Goal: Information Seeking & Learning: Learn about a topic

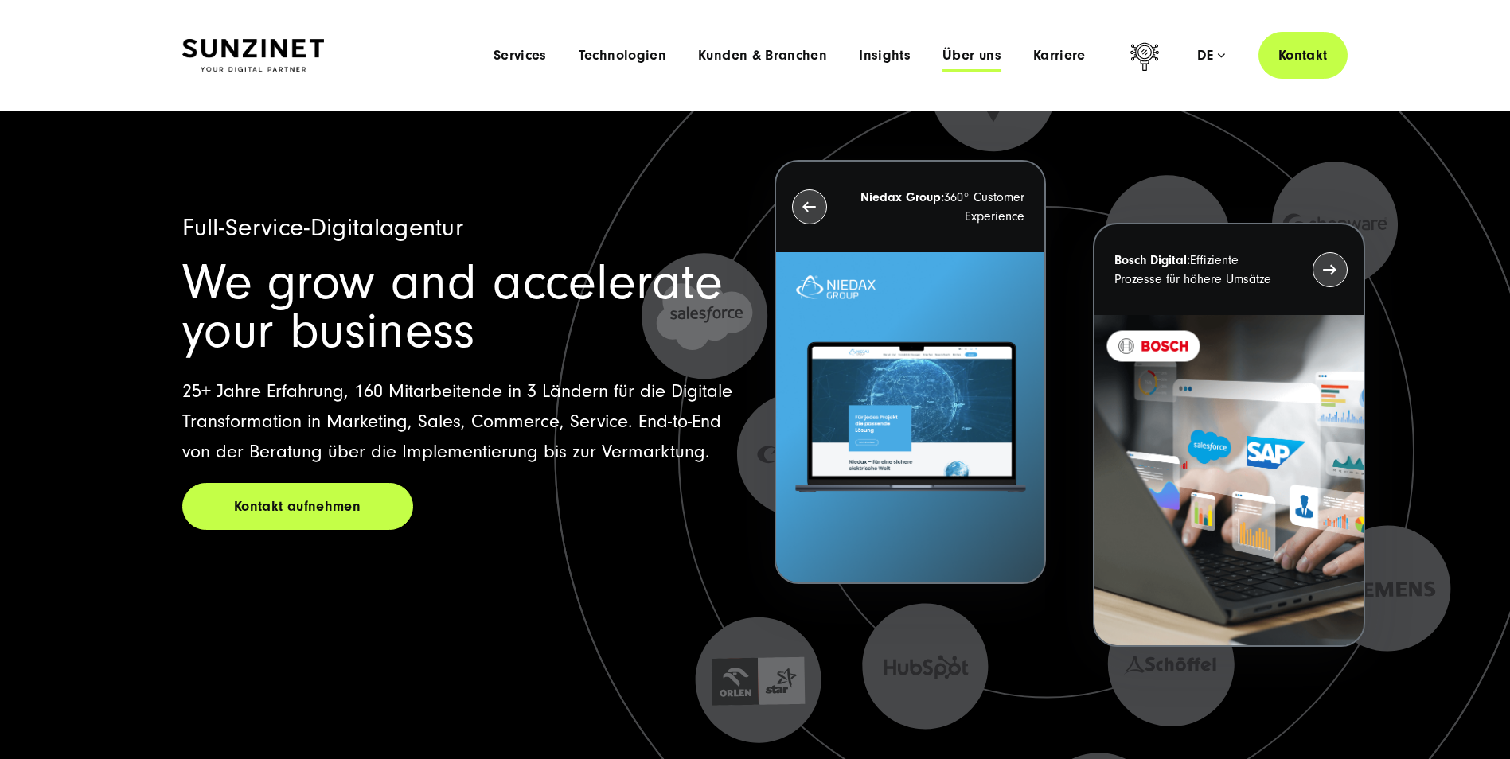
click at [997, 53] on span "Über uns" at bounding box center [971, 56] width 59 height 16
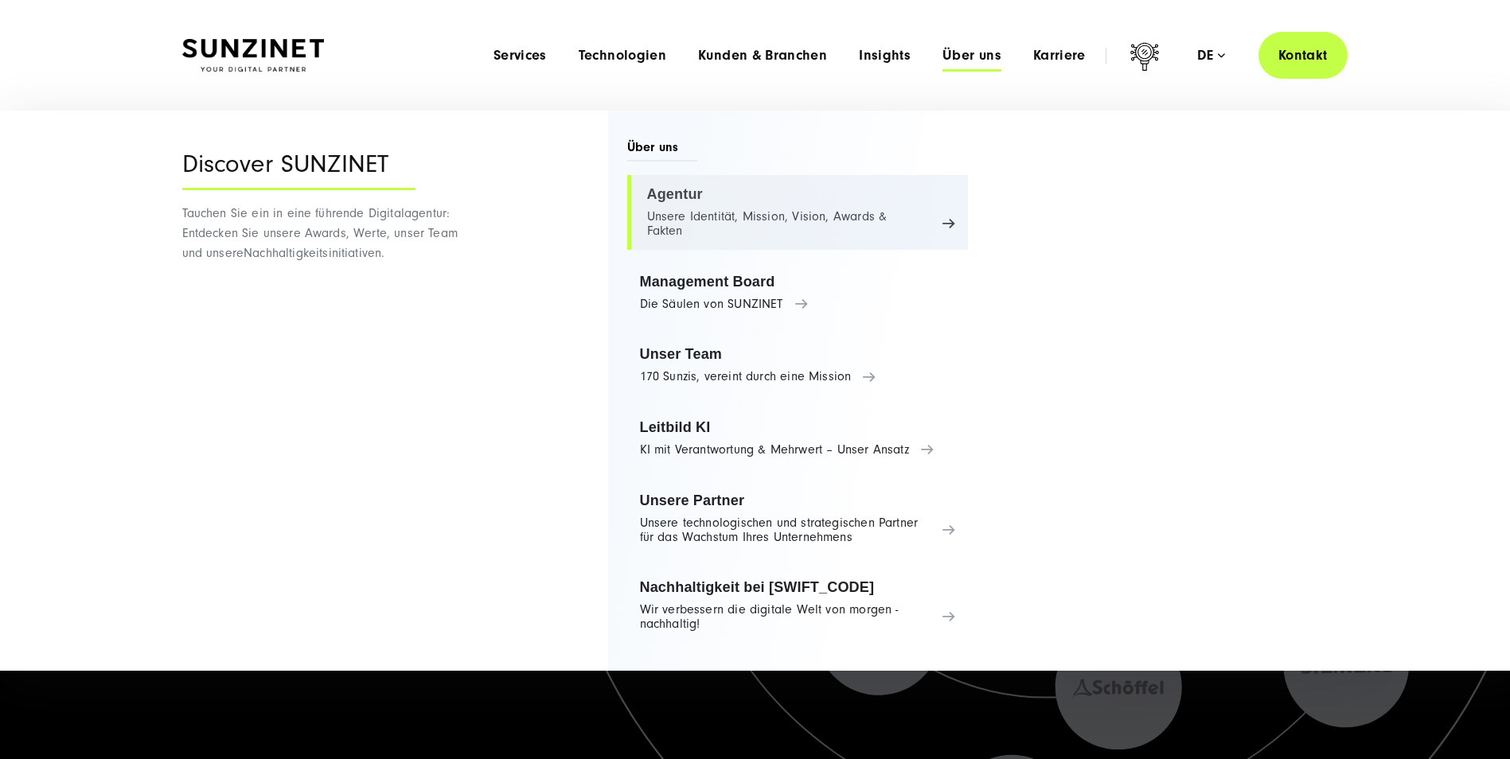
click at [699, 212] on link "Agentur Unsere Identität, Mission, Vision, Awards & Fakten" at bounding box center [797, 212] width 341 height 75
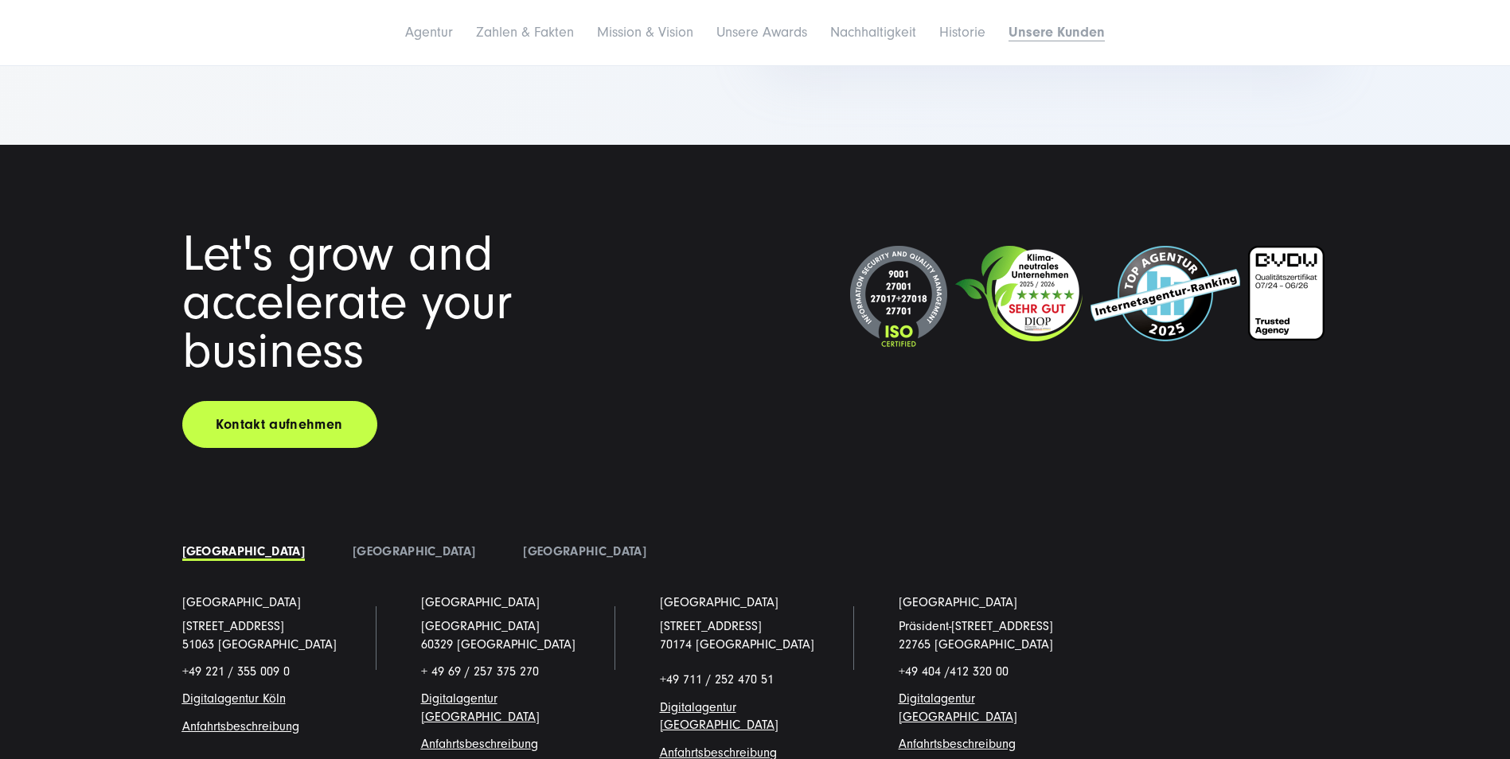
scroll to position [12335, 0]
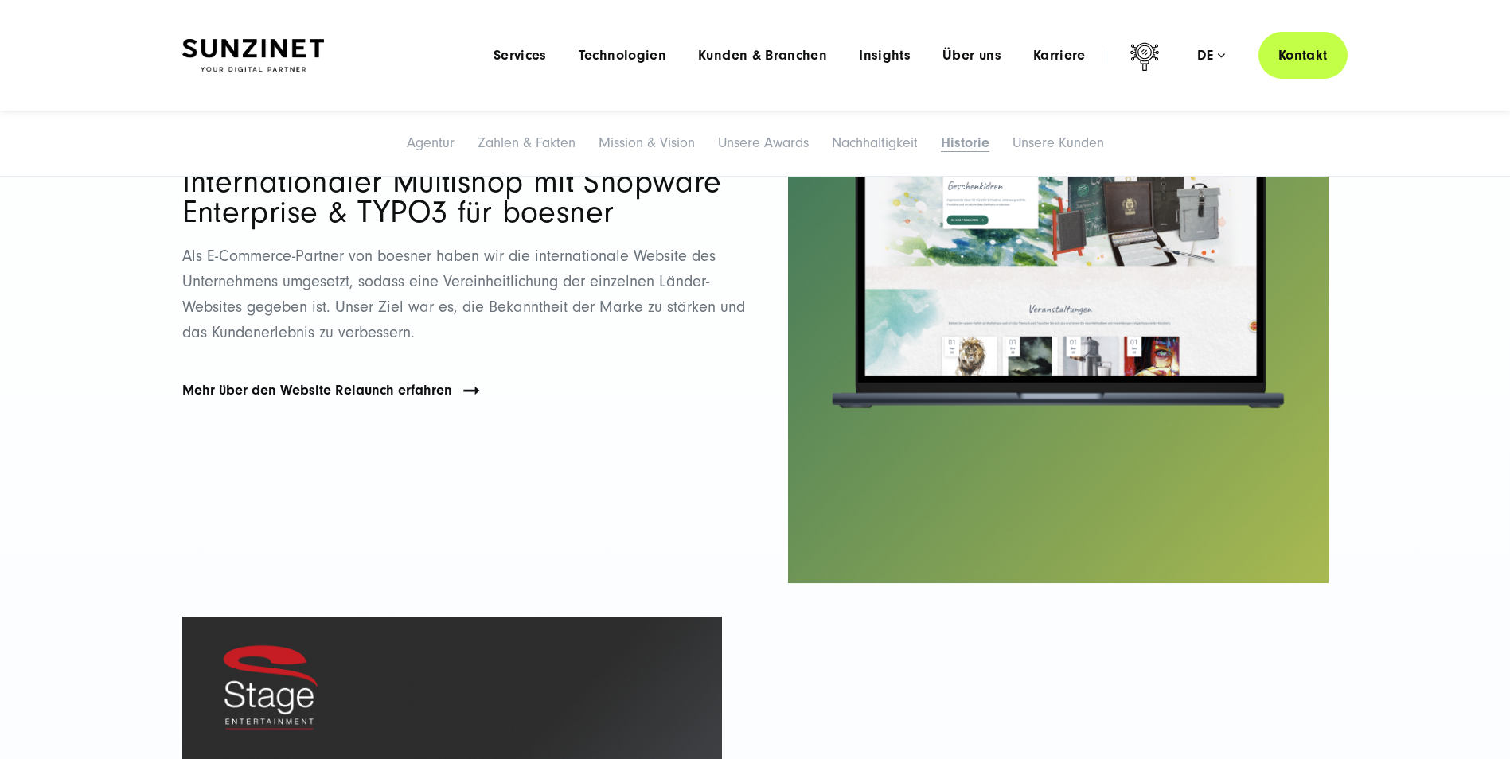
drag, startPoint x: 1339, startPoint y: 555, endPoint x: 1312, endPoint y: 290, distance: 265.6
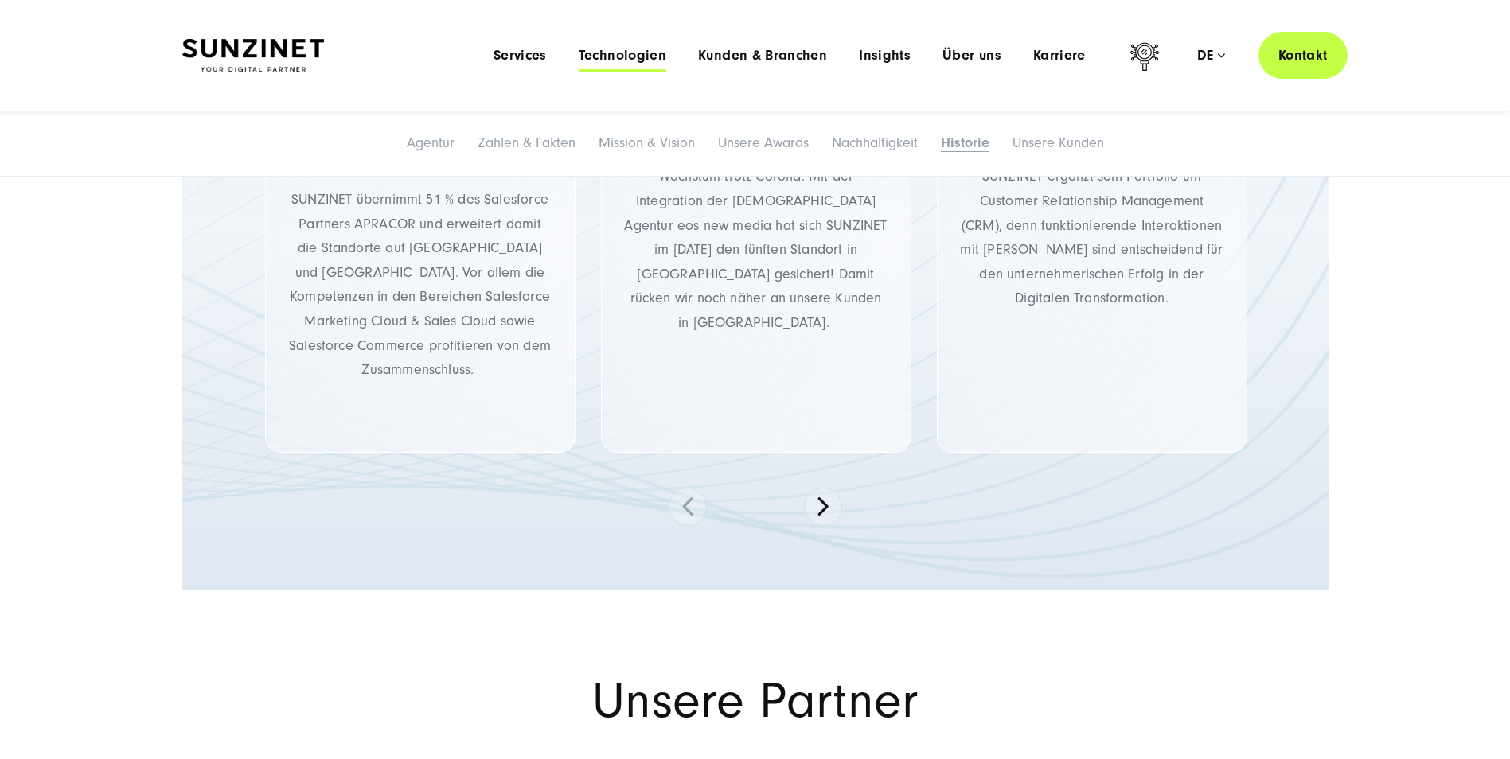
click at [661, 52] on span "Technologien" at bounding box center [623, 56] width 88 height 16
click at [503, 60] on span "Services" at bounding box center [519, 56] width 53 height 16
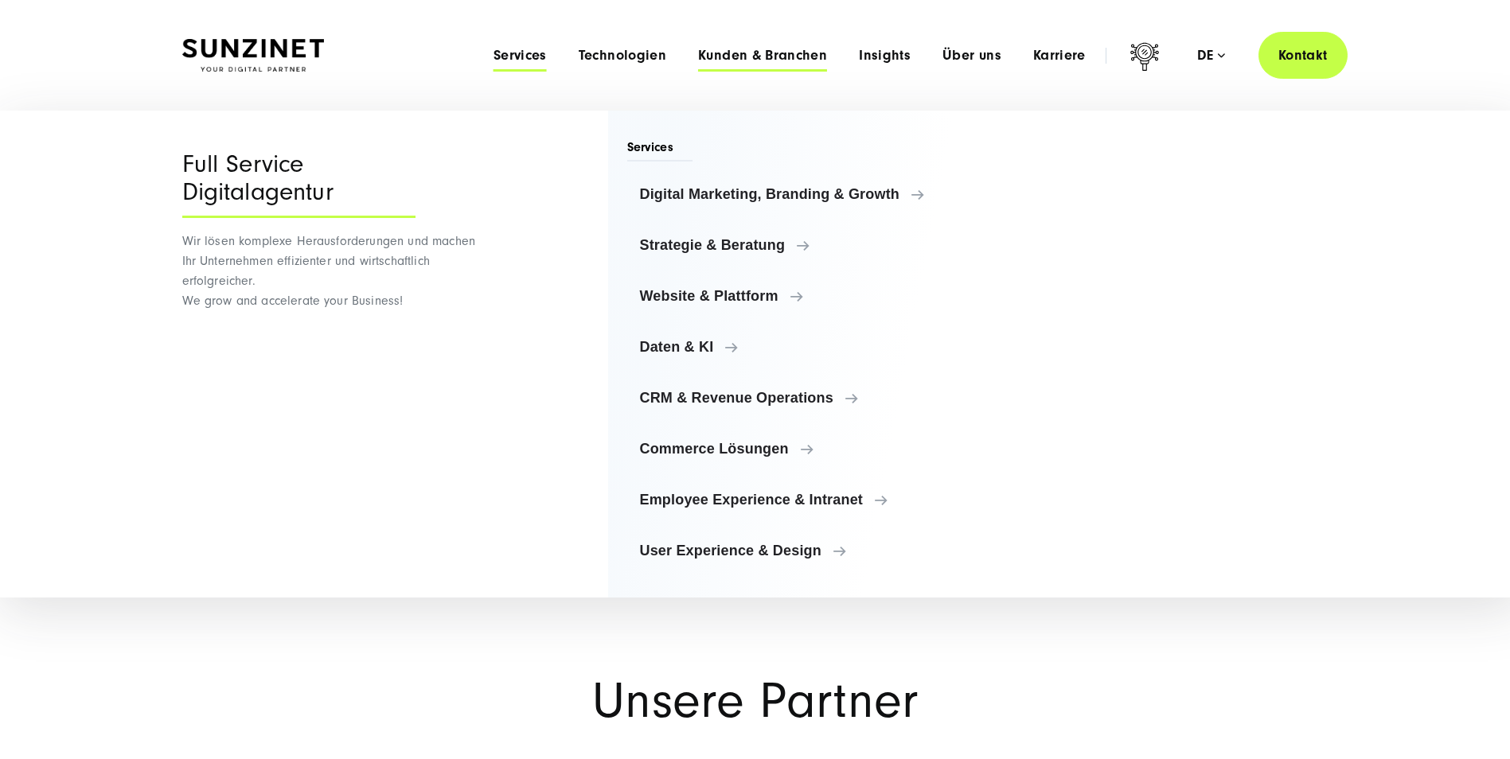
click at [763, 62] on span "Kunden & Branchen" at bounding box center [762, 56] width 129 height 16
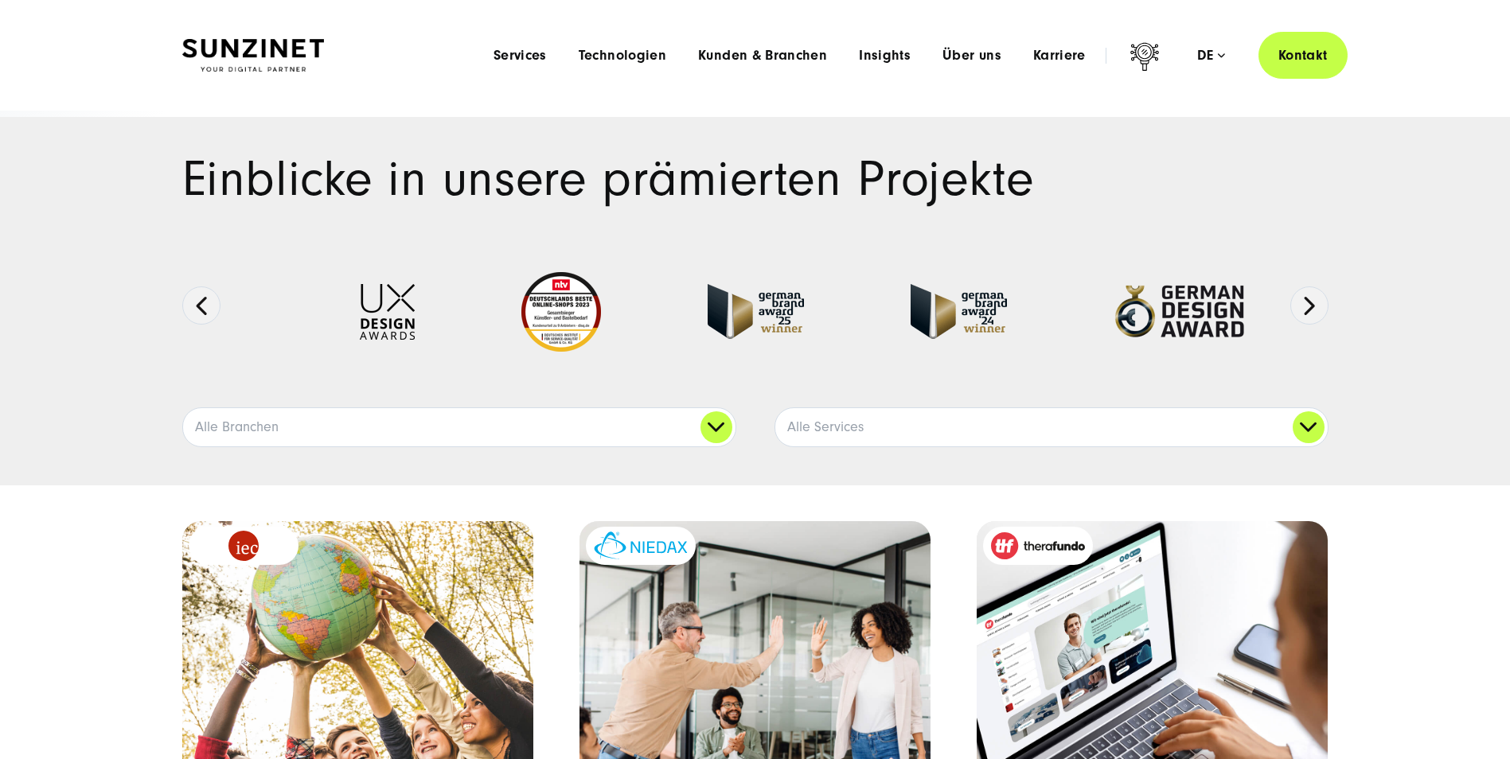
click at [890, 64] on div "Menu Services Menu Full Service Digitalagentur Wir lösen komplexe Herausforderu…" at bounding box center [912, 55] width 870 height 47
click at [890, 58] on span "Insights" at bounding box center [885, 56] width 52 height 16
click at [1144, 57] on icon at bounding box center [1144, 59] width 38 height 38
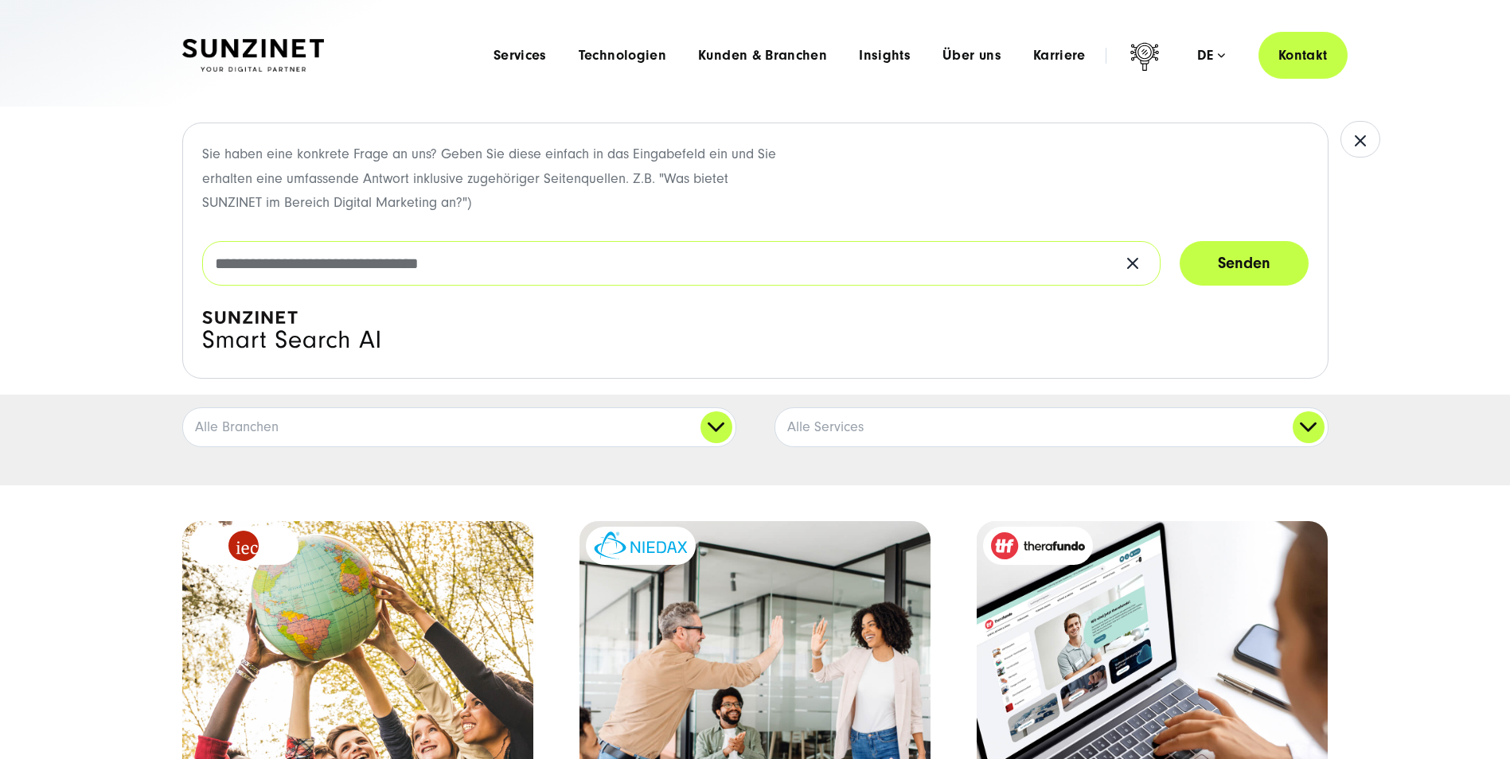
click at [717, 252] on input "text" at bounding box center [681, 263] width 958 height 45
type input "***"
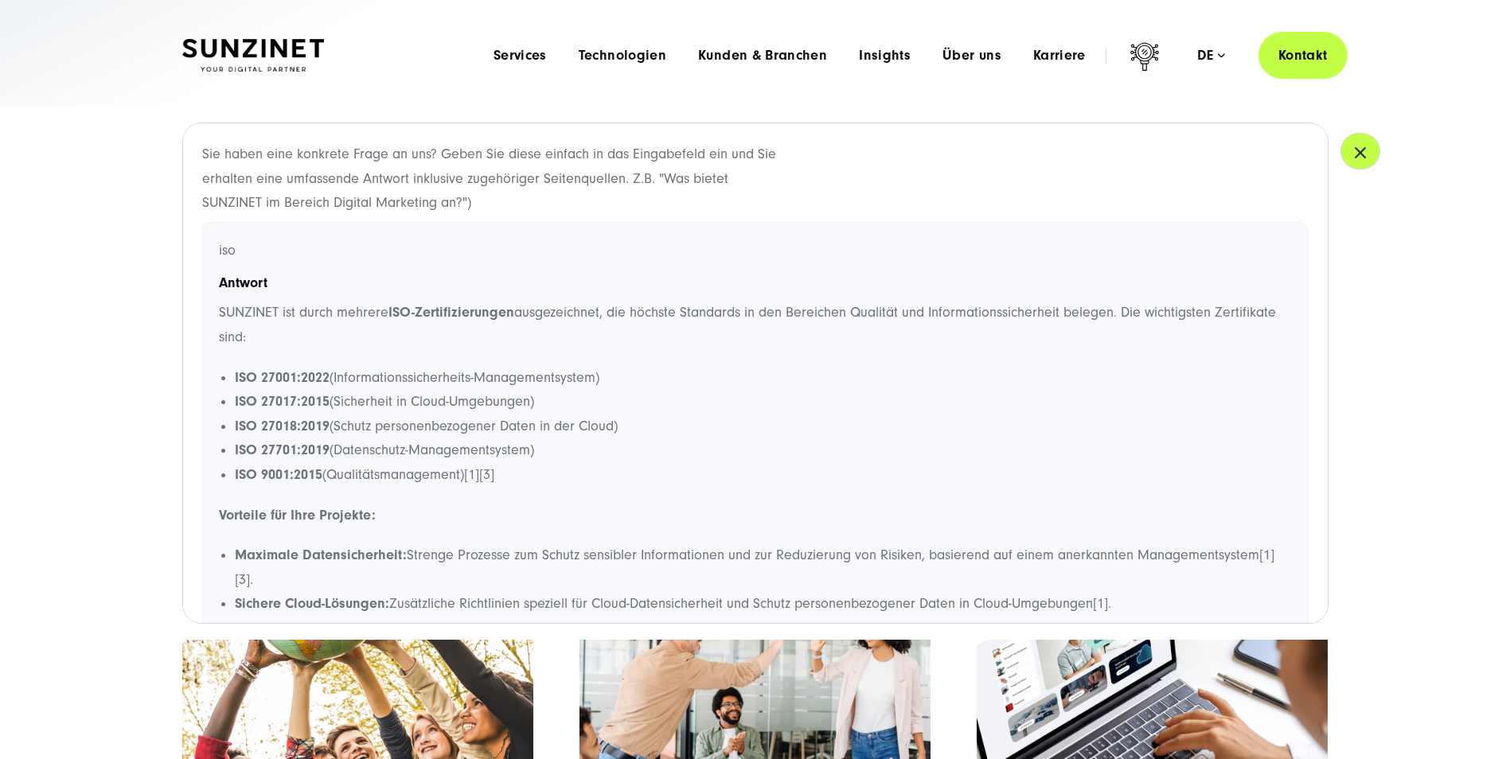
click at [1357, 153] on icon "button" at bounding box center [1359, 152] width 19 height 19
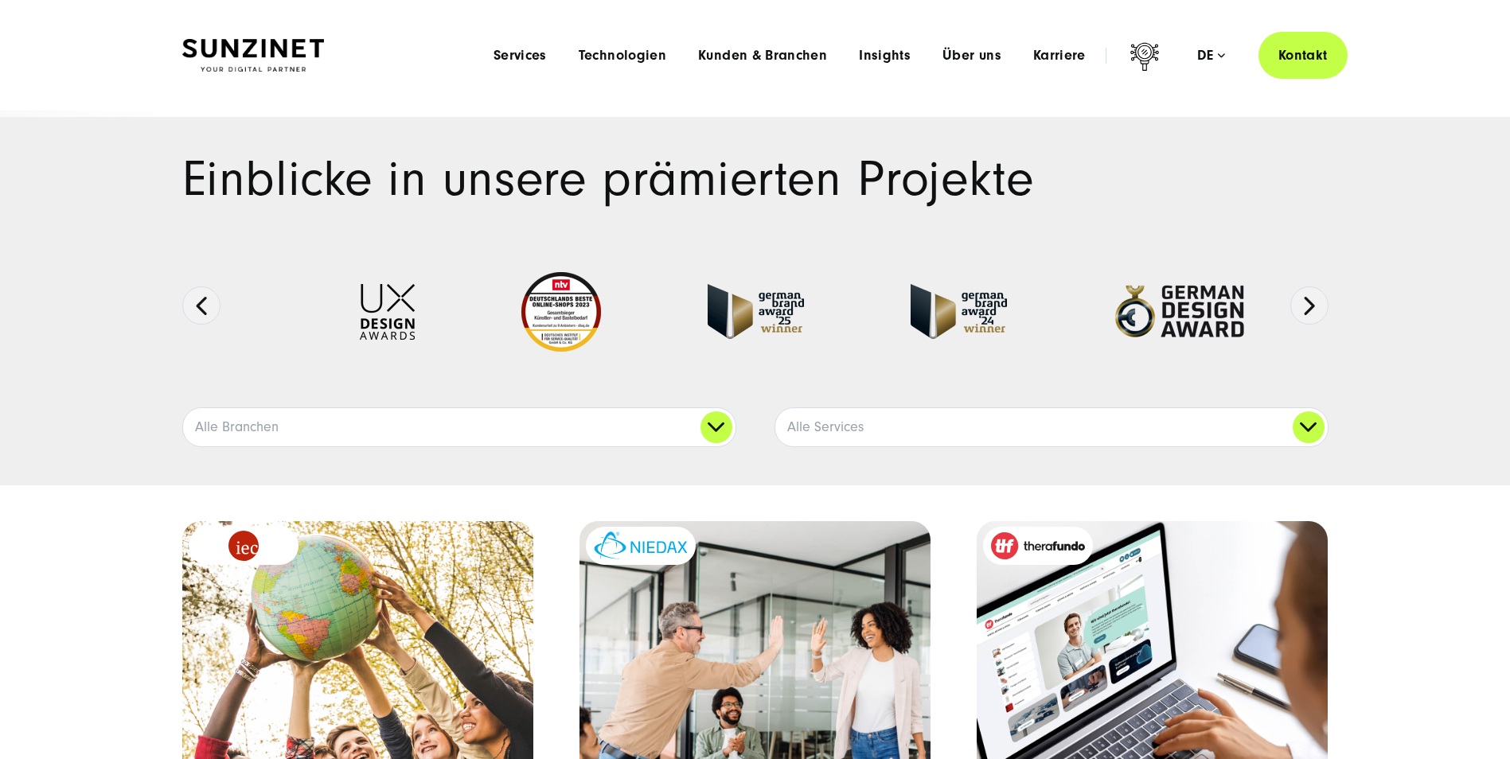
drag, startPoint x: 1442, startPoint y: 64, endPoint x: 1410, endPoint y: 82, distance: 36.7
click at [1442, 64] on header "Smart Search AI Hier können Sie eine konkrete Frage zu unserer Agentur und unse…" at bounding box center [755, 55] width 1510 height 111
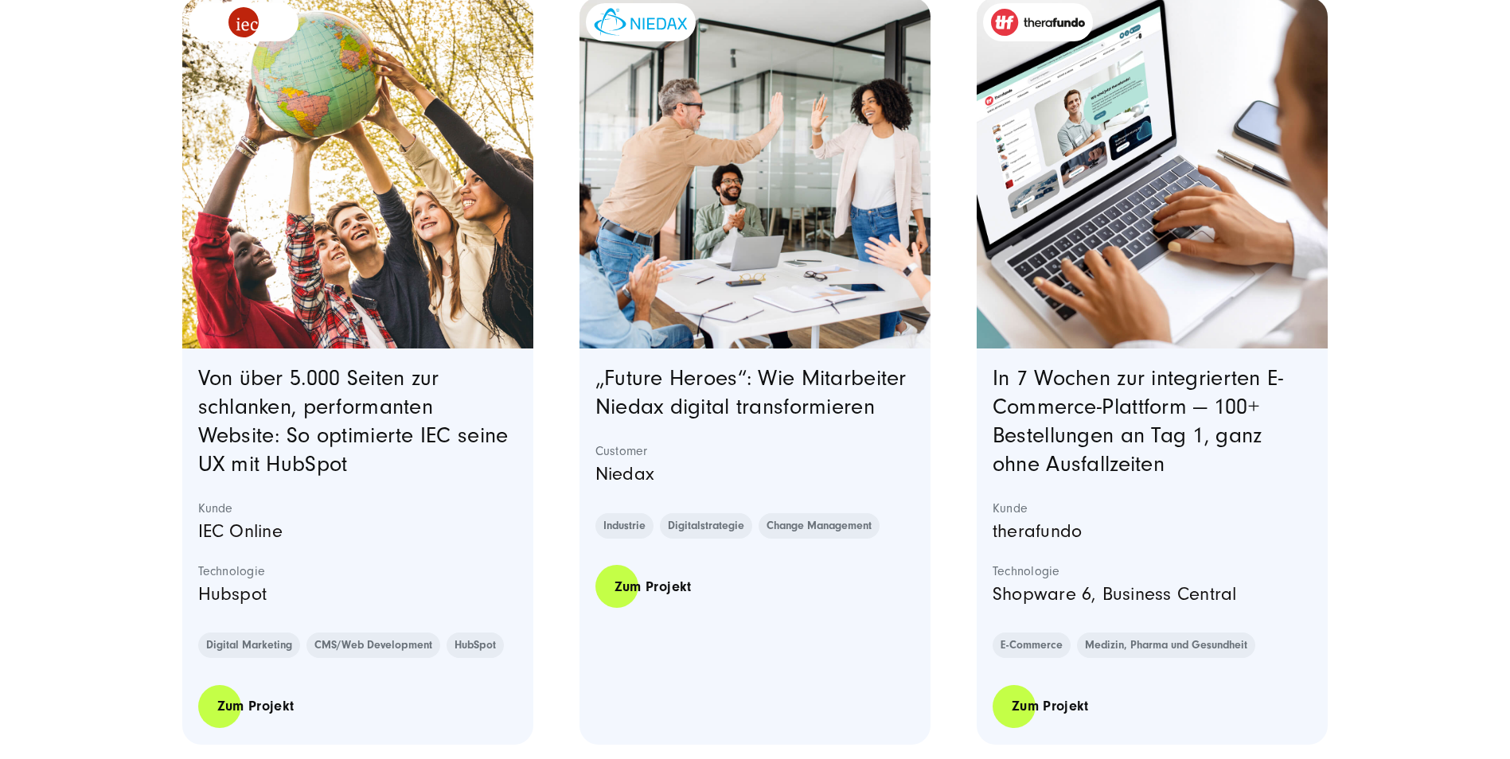
scroll to position [512, 0]
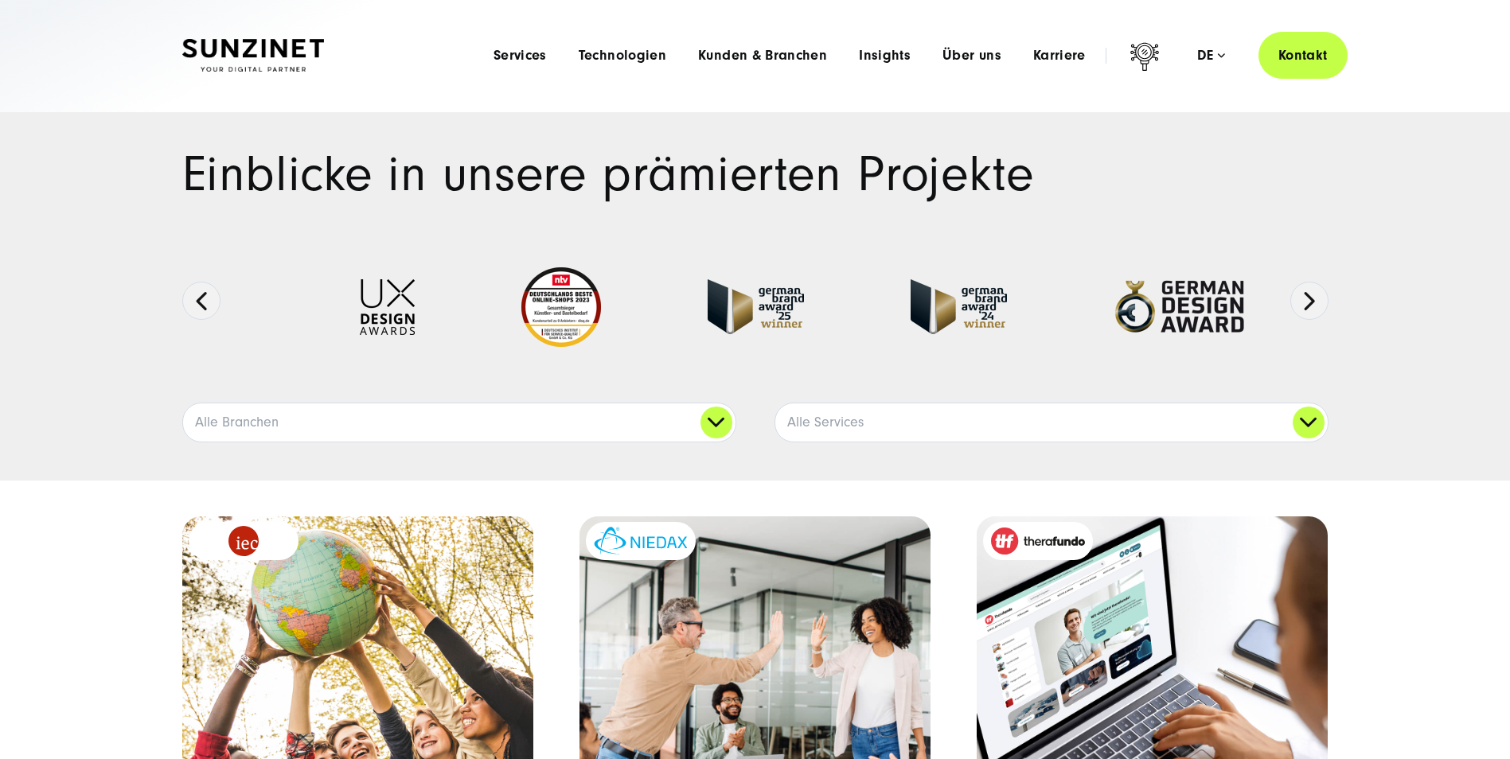
scroll to position [0, 0]
